Goal: Task Accomplishment & Management: Manage account settings

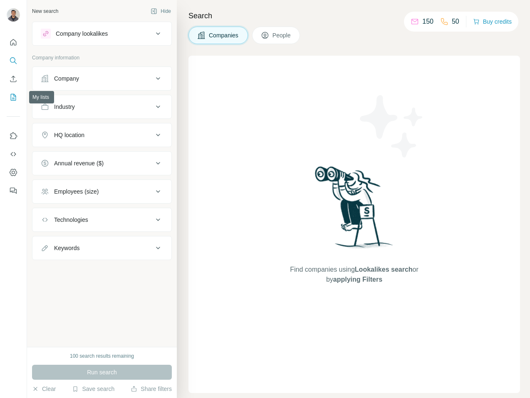
click at [16, 100] on icon "My lists" at bounding box center [13, 97] width 8 height 8
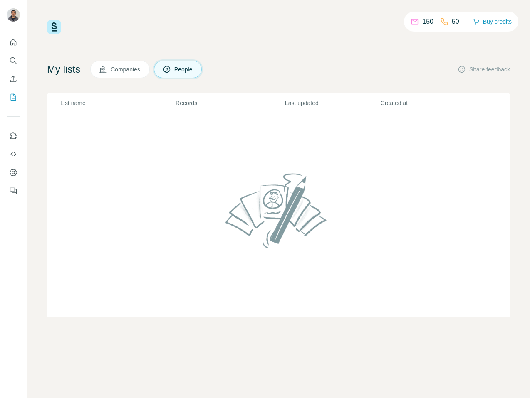
click at [178, 66] on button "People" at bounding box center [178, 69] width 48 height 17
click at [369, 65] on div "My lists Companies People Share feedback" at bounding box center [278, 69] width 463 height 17
click at [238, 64] on div "My lists Companies People Share feedback" at bounding box center [278, 69] width 463 height 17
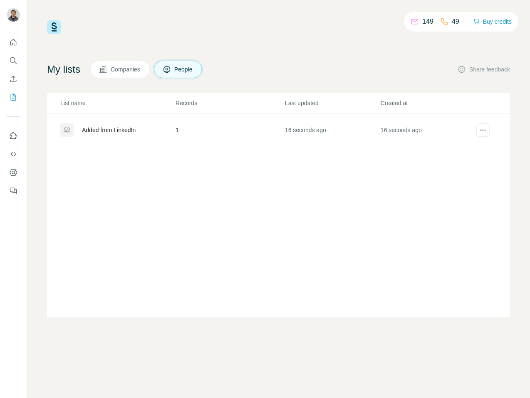
click at [109, 141] on td "Added from LinkedIn" at bounding box center [111, 131] width 128 height 34
click at [109, 133] on div "Added from LinkedIn" at bounding box center [109, 130] width 54 height 8
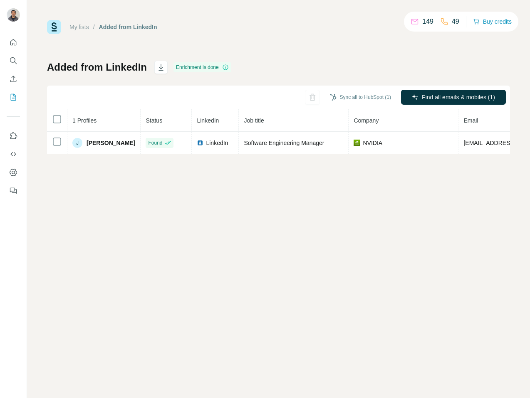
click at [91, 239] on div "My lists / Added from LinkedIn 149 49 Buy credits Added from LinkedIn Enrichmen…" at bounding box center [278, 199] width 503 height 398
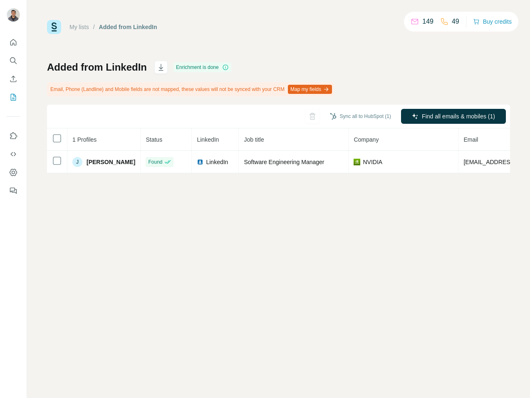
click at [100, 262] on div "My lists / Added from LinkedIn 149 49 Buy credits Added from LinkedIn Enrichmen…" at bounding box center [278, 199] width 503 height 398
click at [386, 54] on div "My lists / Added from LinkedIn 149 49 Buy credits Added from LinkedIn Enrichmen…" at bounding box center [278, 96] width 463 height 153
click at [170, 220] on div "My lists / Added from LinkedIn 149 49 Buy credits Added from LinkedIn Enrichmen…" at bounding box center [278, 199] width 503 height 398
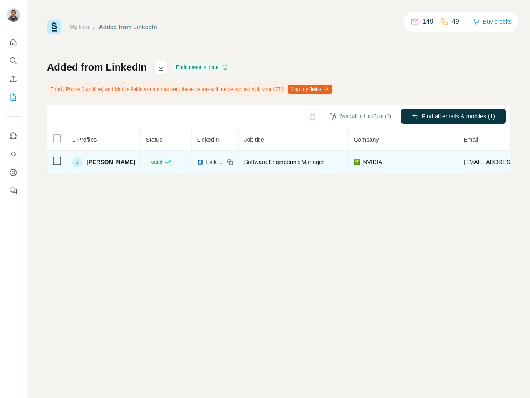
click at [206, 165] on span "LinkedIn" at bounding box center [215, 162] width 18 height 8
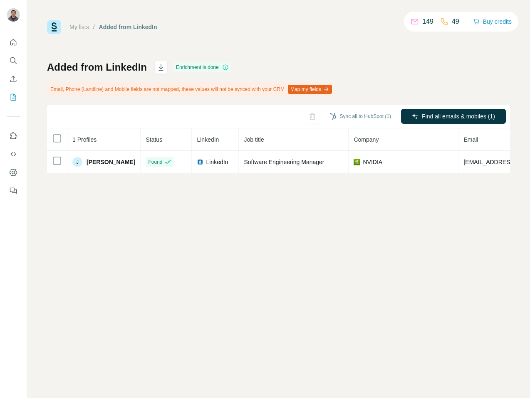
click at [433, 287] on div "My lists / Added from LinkedIn 149 49 Buy credits Added from LinkedIn Enrichmen…" at bounding box center [278, 199] width 503 height 398
click at [468, 63] on div "Added from LinkedIn Enrichment is done Email, Phone (Landline) and Mobile field…" at bounding box center [278, 117] width 463 height 113
drag, startPoint x: 462, startPoint y: 22, endPoint x: 398, endPoint y: 41, distance: 66.7
click at [395, 25] on div "My lists / Added from LinkedIn 149 49 Buy credits" at bounding box center [278, 27] width 463 height 14
click at [404, 65] on div "Added from LinkedIn Enrichment is done Email, Phone (Landline) and Mobile field…" at bounding box center [278, 117] width 463 height 113
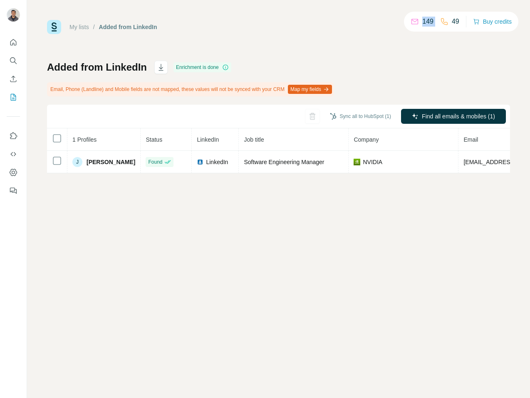
drag, startPoint x: 415, startPoint y: 22, endPoint x: 441, endPoint y: 25, distance: 26.8
click at [441, 25] on div "149 49" at bounding box center [434, 22] width 49 height 12
drag, startPoint x: 443, startPoint y: 25, endPoint x: 486, endPoint y: 22, distance: 42.9
click at [443, 25] on icon at bounding box center [444, 21] width 8 height 8
click at [486, 22] on button "Buy credits" at bounding box center [492, 22] width 39 height 12
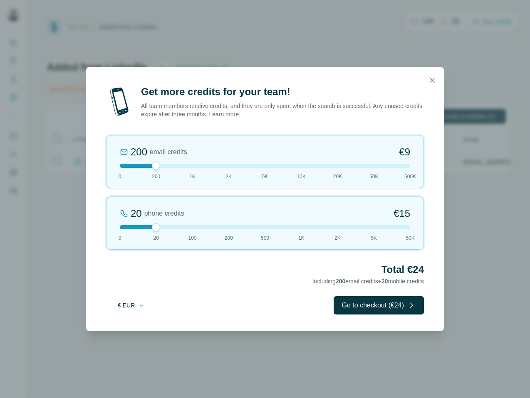
click at [139, 308] on icon "button" at bounding box center [141, 305] width 7 height 7
click at [141, 323] on div "$ USD" at bounding box center [148, 324] width 70 height 8
click at [432, 77] on icon "button" at bounding box center [432, 80] width 8 height 8
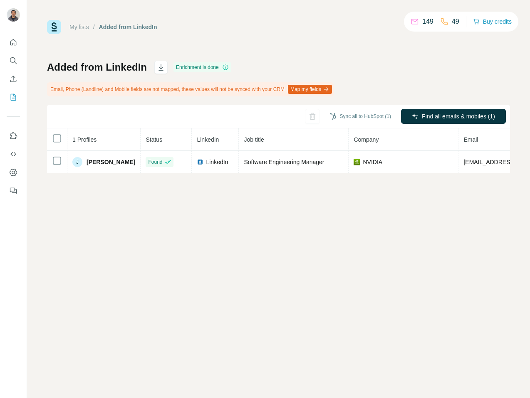
click at [428, 275] on div "My lists / Added from LinkedIn 149 49 Buy credits Added from LinkedIn Enrichmen…" at bounding box center [278, 199] width 503 height 398
click at [18, 176] on button "Dashboard" at bounding box center [13, 172] width 13 height 15
click at [203, 17] on div "My lists / Added from LinkedIn 149 49 Buy credits Added from LinkedIn Enrichmen…" at bounding box center [278, 199] width 503 height 398
click at [188, 256] on div "My lists / Added from LinkedIn 149 49 Buy credits Added from LinkedIn Enrichmen…" at bounding box center [278, 199] width 503 height 398
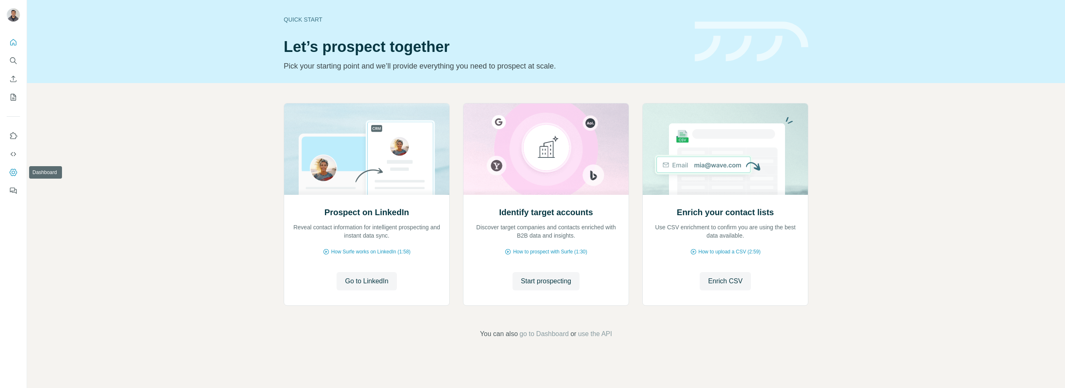
click at [10, 171] on icon "Dashboard" at bounding box center [13, 172] width 8 height 8
click at [13, 40] on icon "Quick start" at bounding box center [13, 42] width 8 height 8
click at [13, 158] on icon "Use Surfe API" at bounding box center [13, 154] width 8 height 8
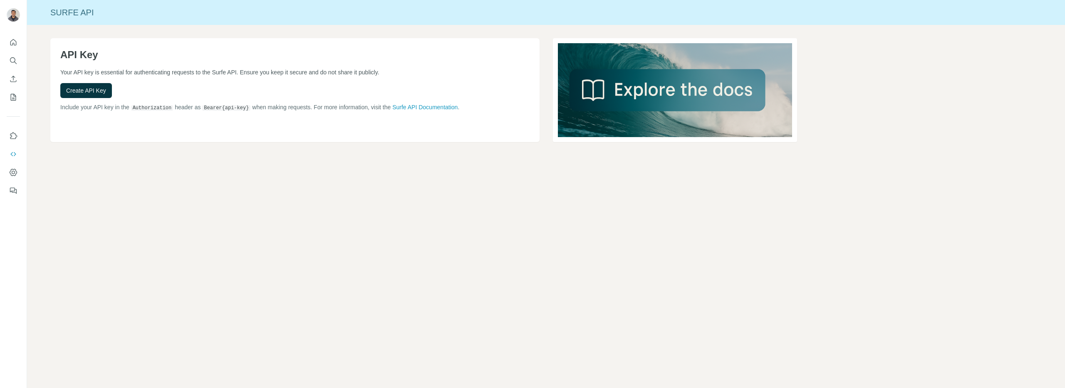
click at [108, 240] on div "Surfe API API Key Your API key is essential for authenticating requests to the …" at bounding box center [546, 194] width 1038 height 388
click at [457, 104] on link "Surfe API Documentation" at bounding box center [424, 107] width 65 height 7
click at [11, 96] on icon "My lists" at bounding box center [13, 97] width 5 height 7
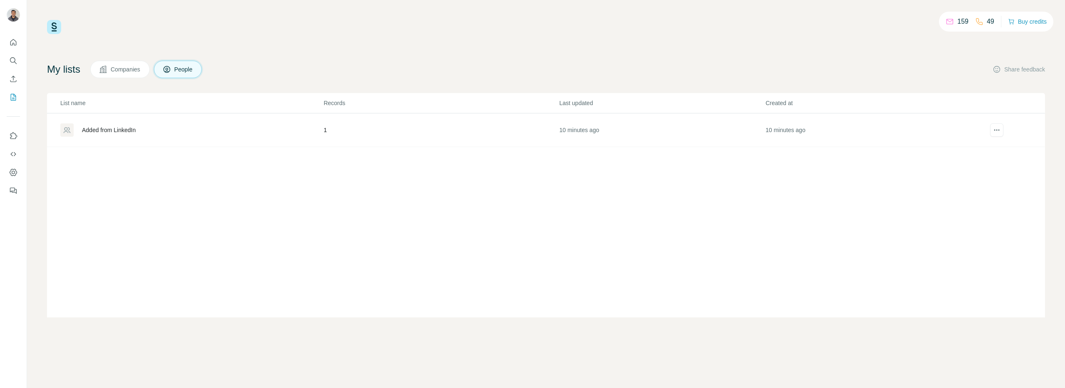
click at [101, 131] on div "Added from LinkedIn" at bounding box center [109, 130] width 54 height 8
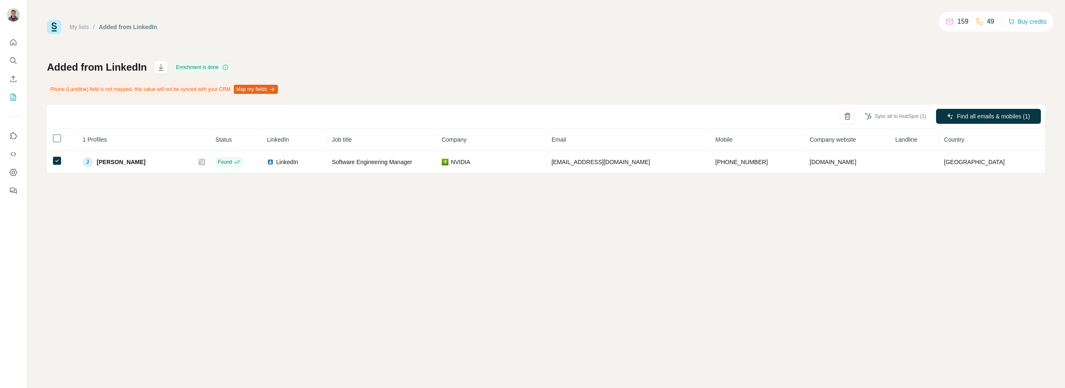
click at [877, 242] on div "My lists / Added from LinkedIn 159 49 Buy credits Added from LinkedIn Enrichmen…" at bounding box center [546, 194] width 1038 height 388
click at [811, 64] on div "Added from LinkedIn Enrichment is done Phone (Landline) field is not mapped, th…" at bounding box center [546, 117] width 998 height 113
click at [437, 294] on div "My lists / Added from LinkedIn 159 49 Buy credits Added from LinkedIn Enrichmen…" at bounding box center [546, 194] width 1038 height 388
click at [14, 175] on icon "Dashboard" at bounding box center [13, 172] width 7 height 7
click at [13, 138] on icon "Use Surfe on LinkedIn" at bounding box center [13, 136] width 8 height 8
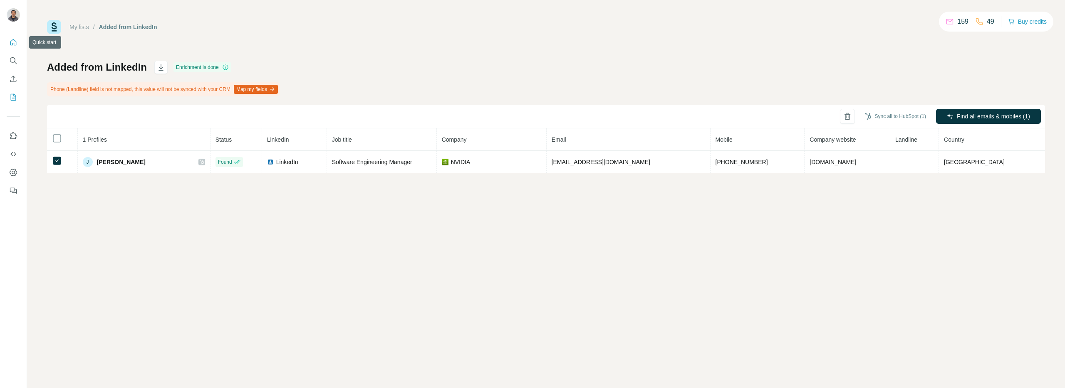
click at [11, 42] on icon "Quick start" at bounding box center [13, 42] width 8 height 8
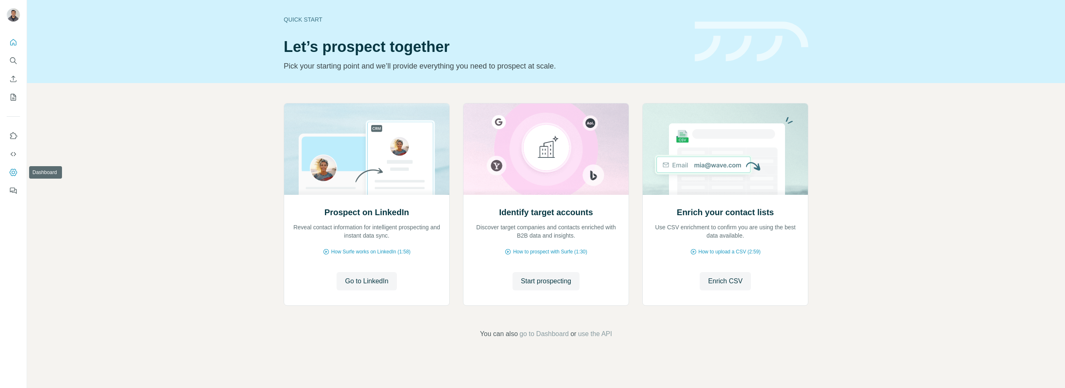
click at [14, 175] on icon "Dashboard" at bounding box center [13, 172] width 8 height 8
click at [544, 332] on span "go to Dashboard" at bounding box center [543, 334] width 49 height 10
click at [25, 132] on div at bounding box center [13, 114] width 27 height 168
click at [100, 120] on div "Prospect on LinkedIn Reveal contact information for intelligent prospecting and…" at bounding box center [546, 221] width 1038 height 276
click at [141, 146] on div "Prospect on LinkedIn Reveal contact information for intelligent prospecting and…" at bounding box center [546, 221] width 1038 height 276
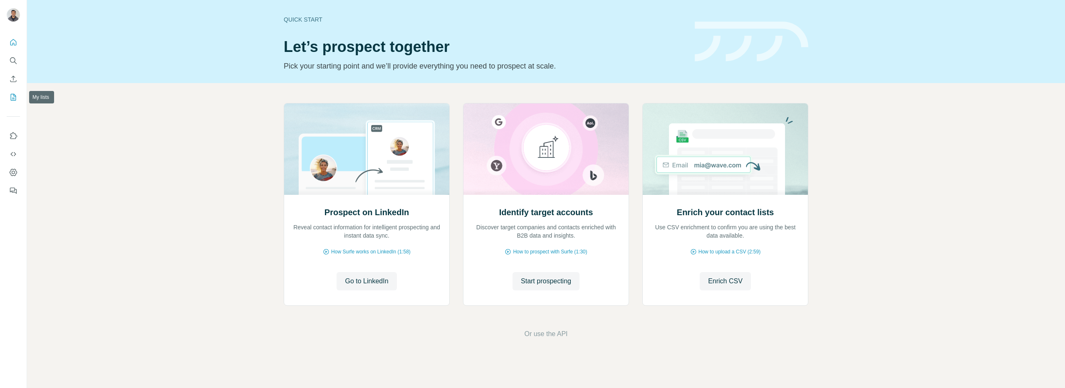
click at [13, 94] on icon "My lists" at bounding box center [13, 97] width 8 height 8
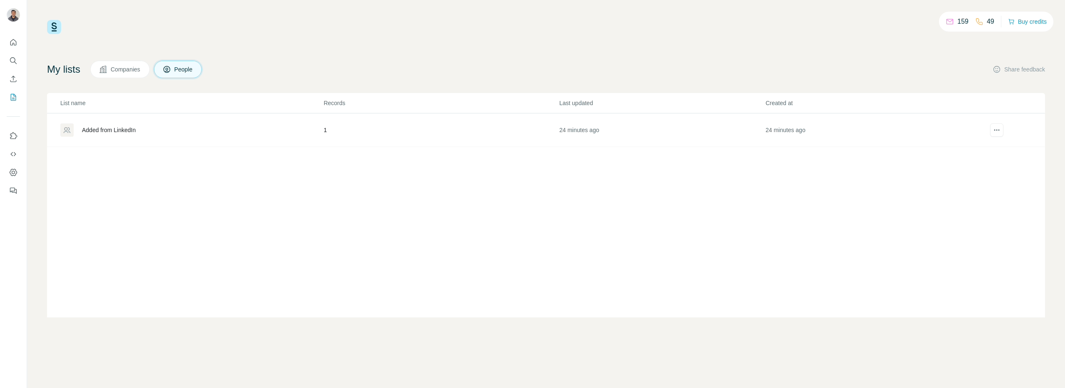
click at [130, 133] on div "Added from LinkedIn" at bounding box center [109, 130] width 54 height 8
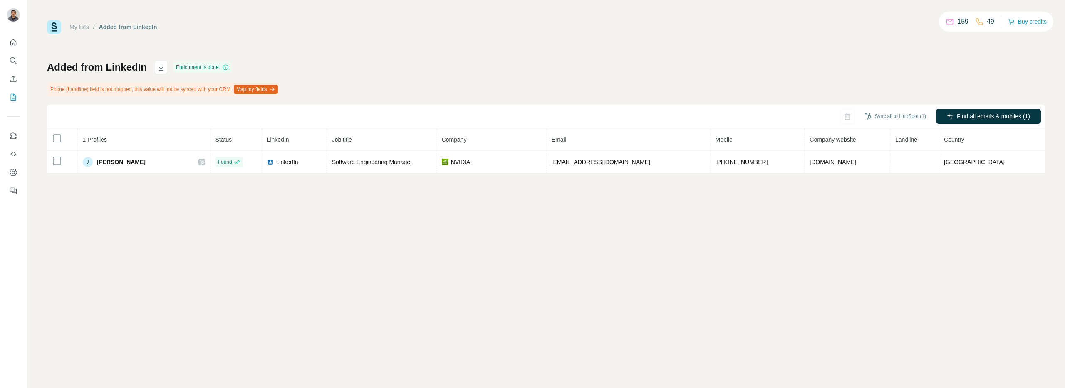
click at [687, 191] on div "My lists / Added from LinkedIn 159 49 Buy credits Added from LinkedIn Enrichmen…" at bounding box center [546, 194] width 1038 height 388
click at [370, 61] on div "Added from LinkedIn Enrichment is done Phone (Landline) field is not mapped, th…" at bounding box center [546, 117] width 998 height 113
drag, startPoint x: 536, startPoint y: 35, endPoint x: 772, endPoint y: 35, distance: 235.8
click at [536, 35] on div "My lists / Added from LinkedIn 159 49 Buy credits Added from LinkedIn Enrichmen…" at bounding box center [546, 96] width 998 height 153
click at [14, 48] on button "Quick start" at bounding box center [13, 42] width 13 height 15
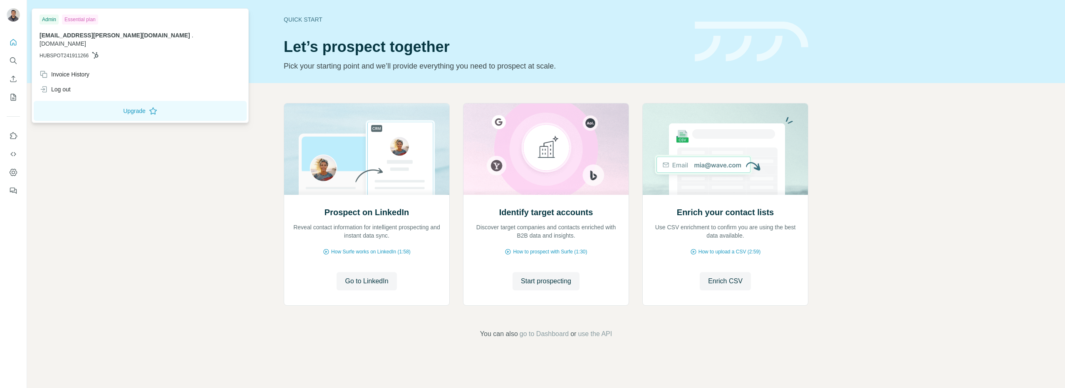
click at [15, 9] on img at bounding box center [13, 14] width 13 height 13
click at [79, 71] on div "Invoice History" at bounding box center [140, 74] width 211 height 15
click at [126, 368] on button "Close" at bounding box center [137, 363] width 27 height 15
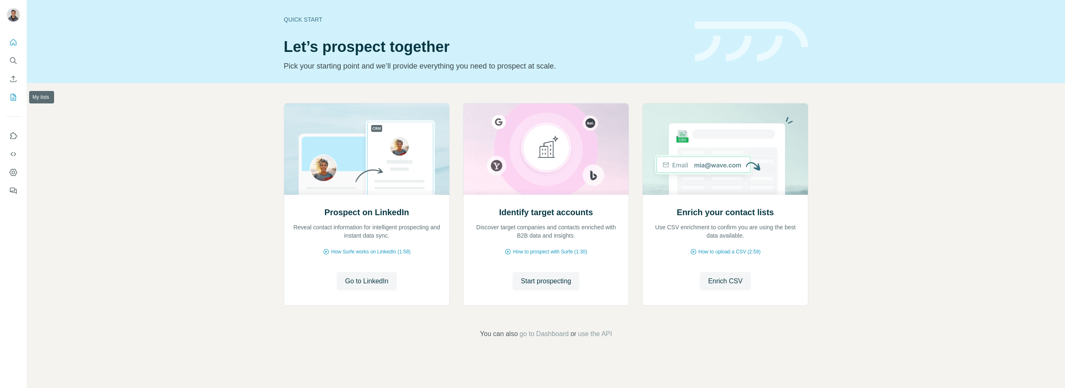
click at [12, 94] on icon "My lists" at bounding box center [13, 97] width 8 height 8
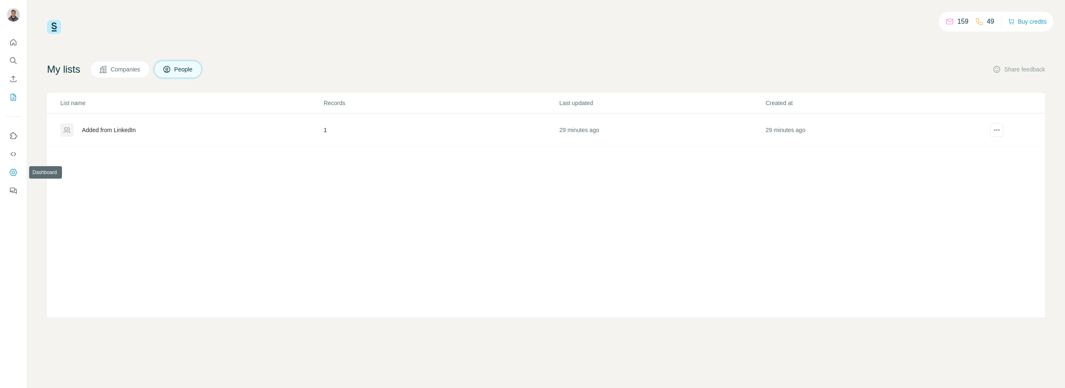
click at [15, 170] on icon "Dashboard" at bounding box center [13, 172] width 7 height 7
click at [205, 134] on div "Added from LinkedIn" at bounding box center [191, 130] width 262 height 13
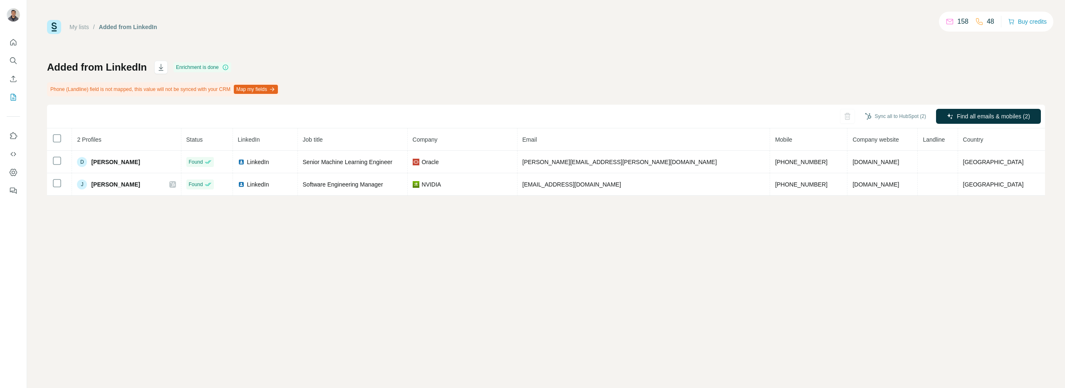
click at [706, 265] on div "My lists / Added from LinkedIn 158 48 Buy credits Added from LinkedIn Enrichmen…" at bounding box center [546, 194] width 1038 height 388
click at [818, 259] on div "My lists / Added from LinkedIn 158 48 Buy credits Added from LinkedIn Enrichmen…" at bounding box center [546, 194] width 1038 height 388
click at [182, 273] on div "My lists / Added from LinkedIn 158 48 Buy credits Added from LinkedIn Enrichmen…" at bounding box center [546, 194] width 1038 height 388
click at [906, 122] on button "Sync all to HubSpot (2)" at bounding box center [895, 116] width 73 height 12
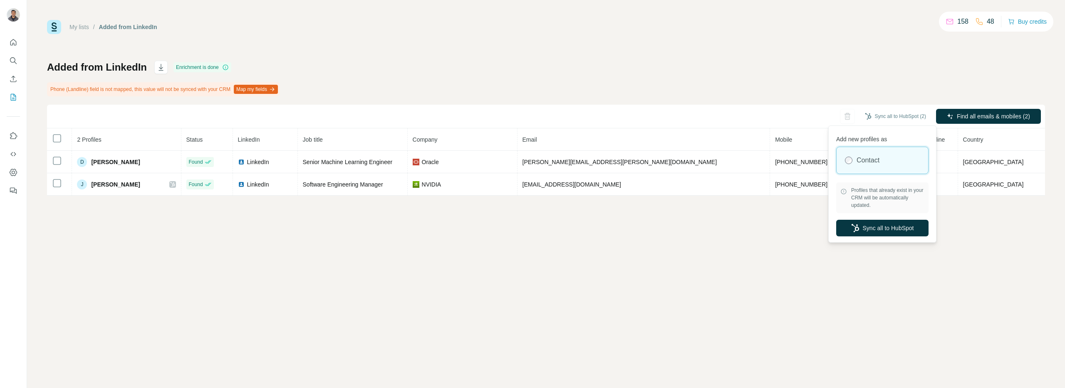
click at [826, 261] on div "My lists / Added from LinkedIn 158 48 Buy credits Added from LinkedIn Enrichmen…" at bounding box center [546, 194] width 1038 height 388
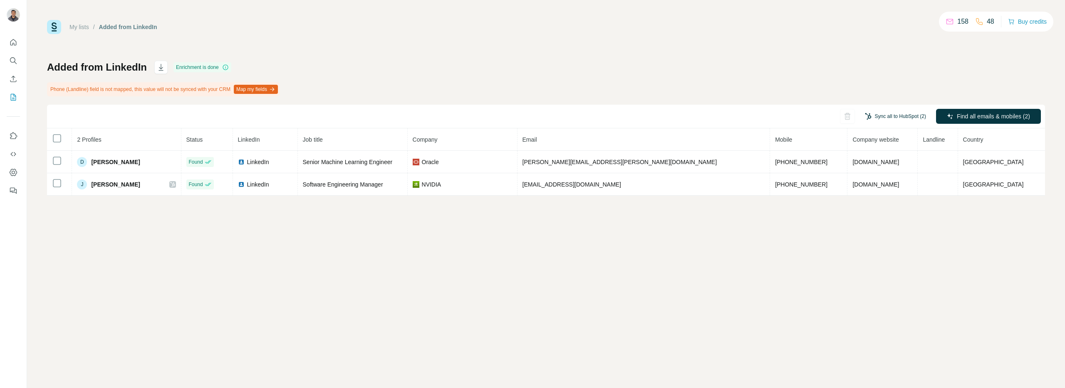
click at [883, 119] on button "Sync all to HubSpot (2)" at bounding box center [895, 116] width 73 height 12
click at [863, 69] on div "Added from LinkedIn Enrichment is done Phone (Landline) field is not mapped, th…" at bounding box center [546, 128] width 998 height 135
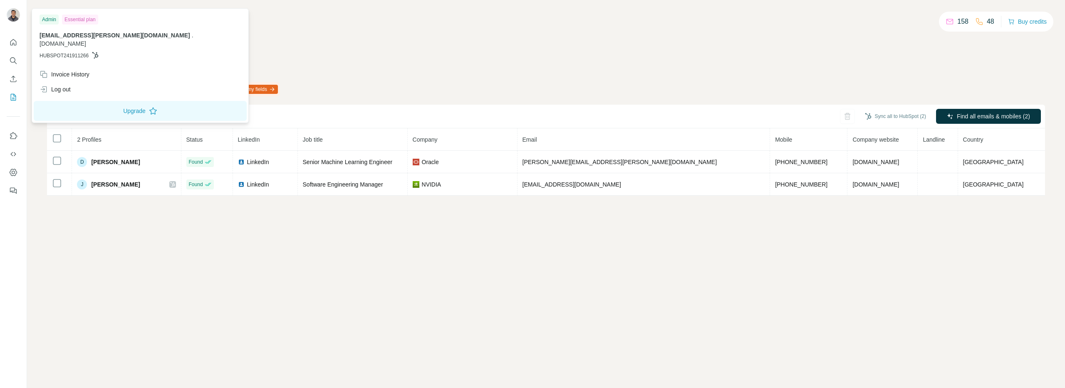
click at [287, 32] on div "My lists / Added from LinkedIn 158 48 Buy credits" at bounding box center [546, 27] width 998 height 14
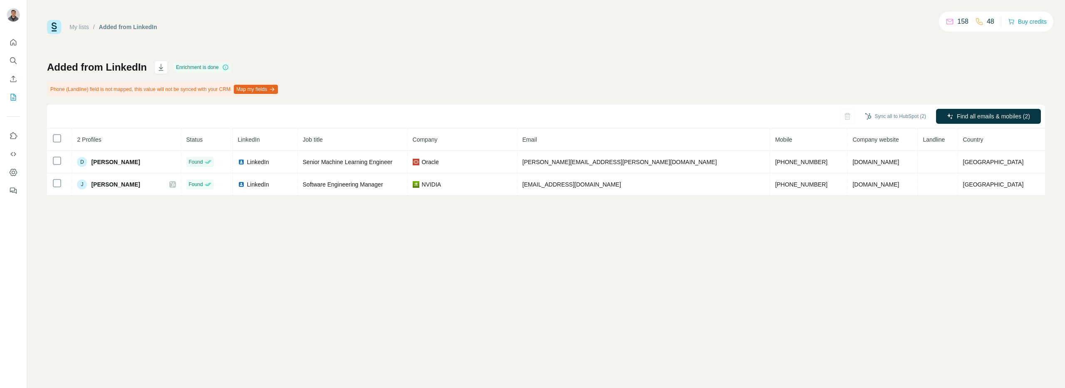
drag, startPoint x: 287, startPoint y: 10, endPoint x: 281, endPoint y: 14, distance: 7.2
click at [287, 10] on div "My lists / Added from LinkedIn 158 48 Buy credits Added from LinkedIn Enrichmen…" at bounding box center [546, 194] width 1038 height 388
drag, startPoint x: 22, startPoint y: 163, endPoint x: 17, endPoint y: 171, distance: 10.3
click at [22, 163] on div at bounding box center [13, 114] width 27 height 168
click at [15, 173] on icon "Dashboard" at bounding box center [13, 172] width 8 height 8
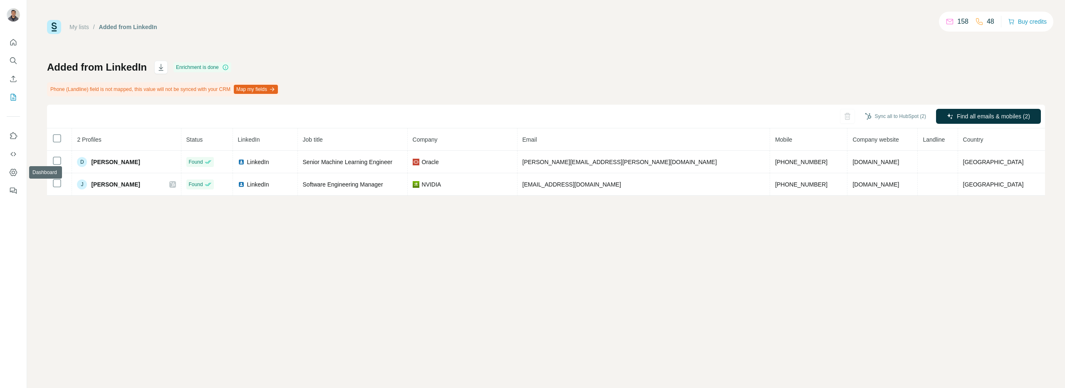
click at [284, 20] on div "My lists / Added from LinkedIn 158 48 Buy credits" at bounding box center [546, 27] width 998 height 14
click at [227, 29] on div "My lists / Added from LinkedIn 158 48 Buy credits" at bounding box center [546, 27] width 998 height 14
click at [588, 289] on div "My lists / Added from LinkedIn 156 46 Buy credits Added from LinkedIn Enrichmen…" at bounding box center [546, 194] width 1038 height 388
click at [295, 28] on div "My lists / Added from LinkedIn 156 46 Buy credits" at bounding box center [546, 27] width 998 height 14
